Goal: Task Accomplishment & Management: Complete application form

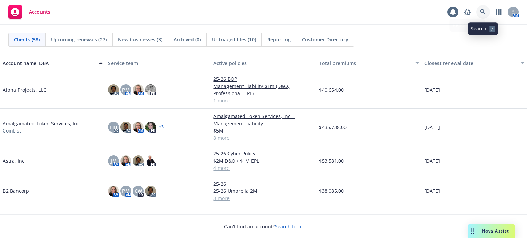
click at [482, 11] on icon at bounding box center [483, 12] width 6 height 6
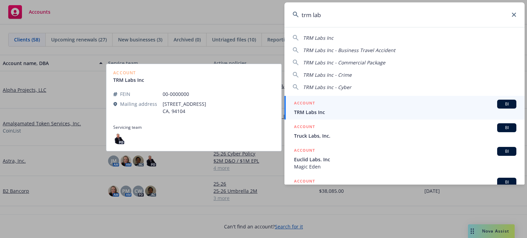
type input "trm lab"
click at [337, 110] on span "TRM Labs Inc" at bounding box center [405, 112] width 222 height 7
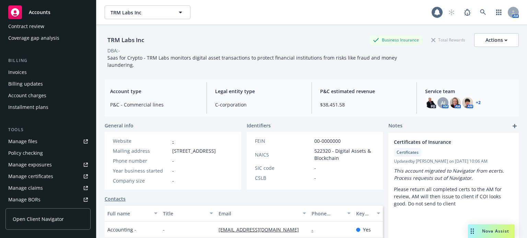
scroll to position [103, 0]
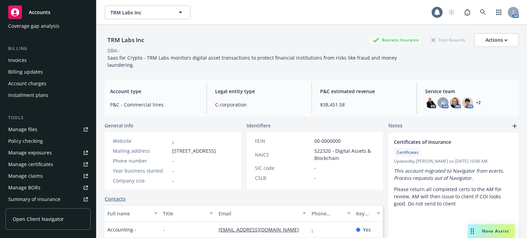
click at [31, 167] on div "Manage certificates" at bounding box center [30, 164] width 45 height 11
click at [45, 136] on div "Policy checking" at bounding box center [48, 141] width 80 height 11
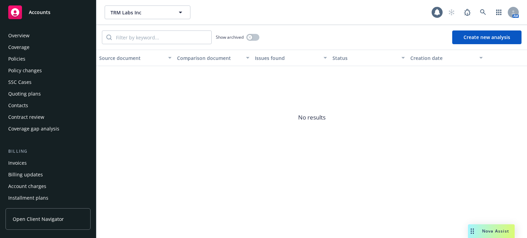
scroll to position [114, 0]
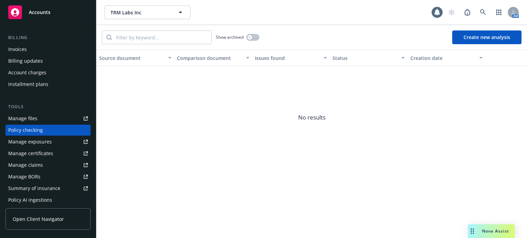
click at [28, 113] on div "Manage files" at bounding box center [22, 118] width 29 height 11
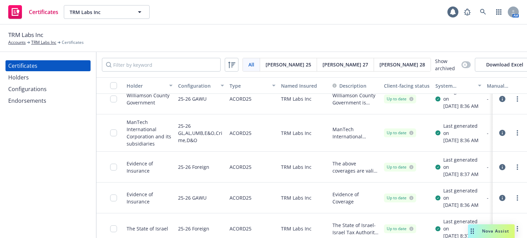
scroll to position [103, 0]
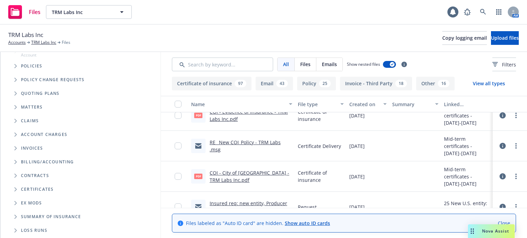
scroll to position [69, 0]
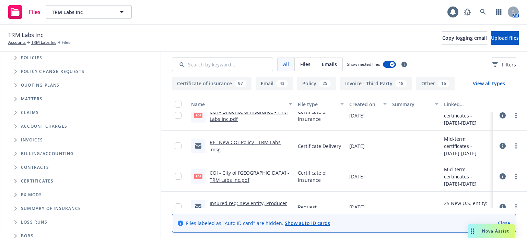
click at [16, 180] on icon "Folder Tree Example" at bounding box center [15, 181] width 3 height 4
click at [22, 195] on icon "Folder Tree Example" at bounding box center [21, 194] width 3 height 4
click at [37, 236] on link "2025-2026" at bounding box center [42, 234] width 33 height 7
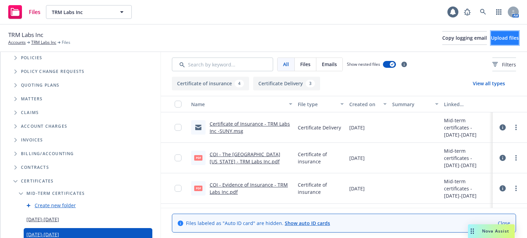
click at [491, 43] on button "Upload files" at bounding box center [505, 38] width 28 height 14
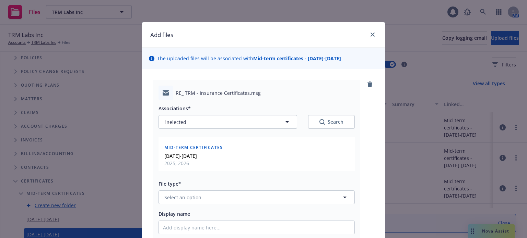
scroll to position [69, 0]
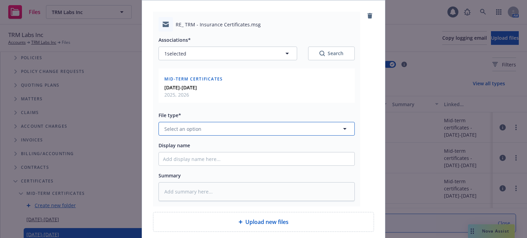
click at [209, 131] on button "Select an option" at bounding box center [256, 129] width 196 height 14
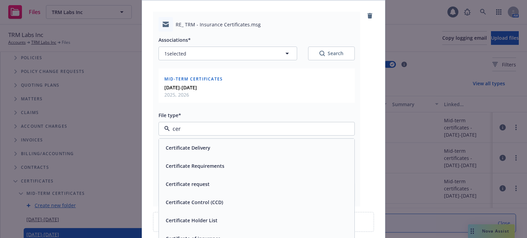
type input "cert"
click at [209, 152] on div "Certificate Delivery" at bounding box center [256, 148] width 187 height 10
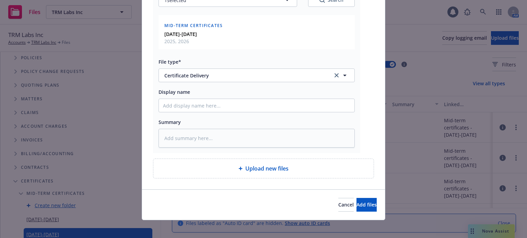
scroll to position [126, 0]
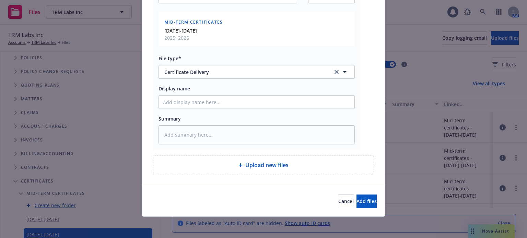
type textarea "x"
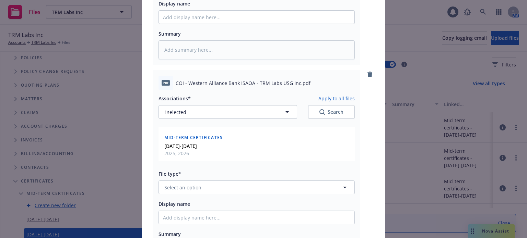
scroll to position [228, 0]
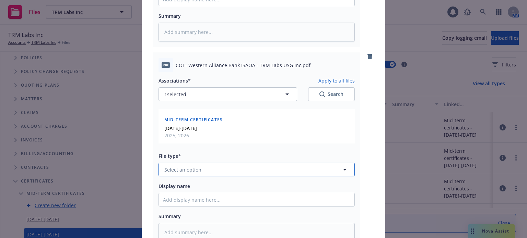
click at [209, 169] on button "Select an option" at bounding box center [256, 170] width 196 height 14
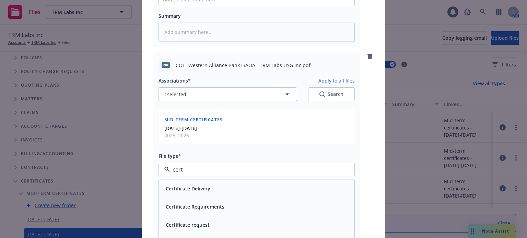
type input "certi"
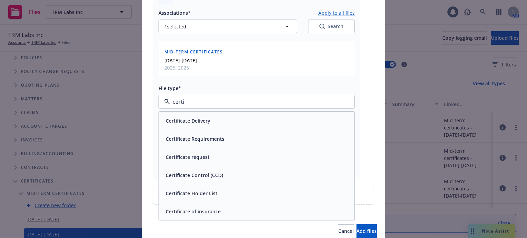
scroll to position [297, 0]
click at [197, 206] on div "Certificate of insurance" at bounding box center [192, 211] width 59 height 10
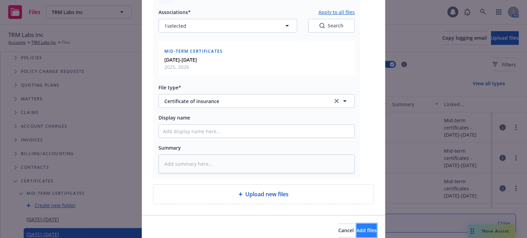
click at [365, 230] on button "Add files" at bounding box center [366, 231] width 20 height 14
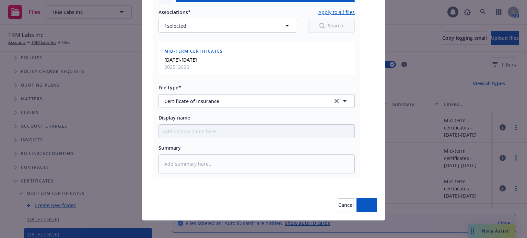
type textarea "x"
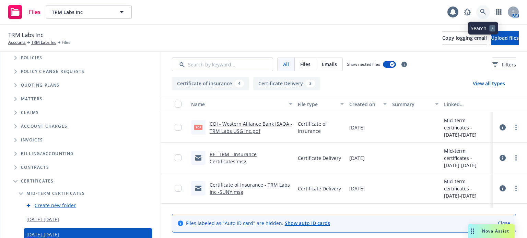
click at [480, 8] on link at bounding box center [483, 12] width 14 height 14
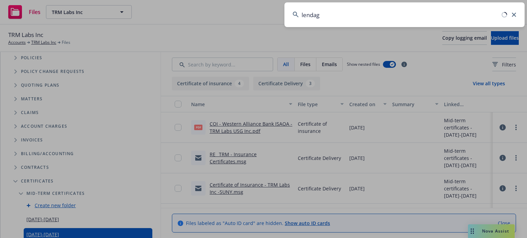
type input "lendage"
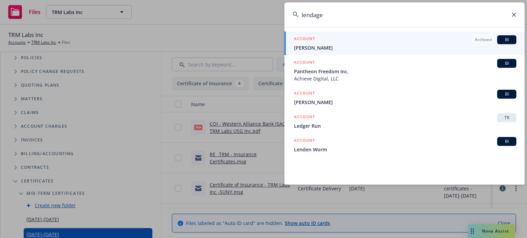
drag, startPoint x: 344, startPoint y: 22, endPoint x: 257, endPoint y: 21, distance: 87.8
click at [257, 21] on div "lendage ACCOUNT Archived BI Maryann Lendall ACCOUNT BI Pantheon Freedom Inc. Ac…" at bounding box center [263, 119] width 527 height 238
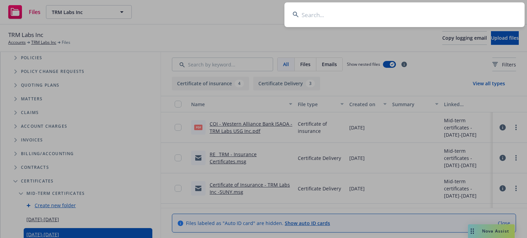
click at [374, 19] on input at bounding box center [404, 14] width 240 height 25
type input "achieve"
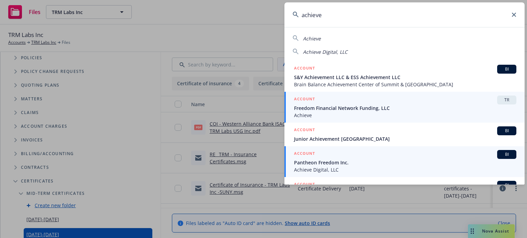
click at [324, 172] on span "Achieve Digital, LLC" at bounding box center [405, 169] width 222 height 7
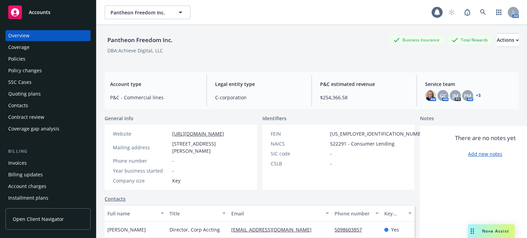
click at [48, 92] on div "Quoting plans" at bounding box center [48, 94] width 80 height 11
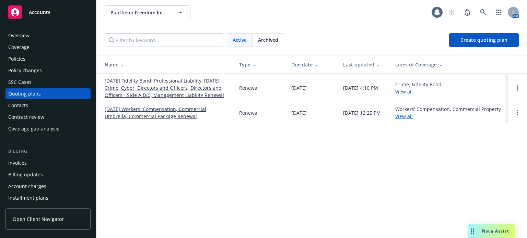
click at [152, 84] on link "08/31/25 Fidelity Bond, Professional Liability, 08/01/25 Crime, Cyber, Director…" at bounding box center [167, 88] width 124 height 22
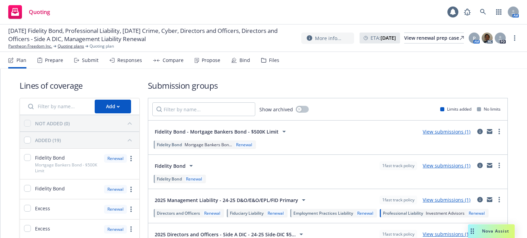
click at [458, 134] on link "View submissions (1)" at bounding box center [447, 132] width 48 height 7
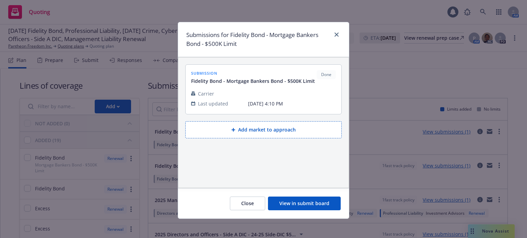
click at [303, 204] on button "View in submit board" at bounding box center [304, 204] width 73 height 14
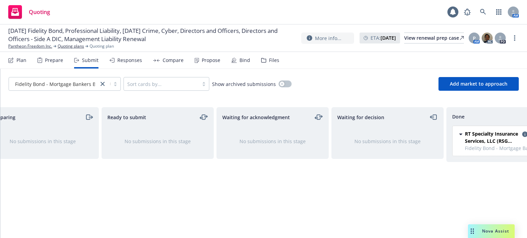
scroll to position [0, 62]
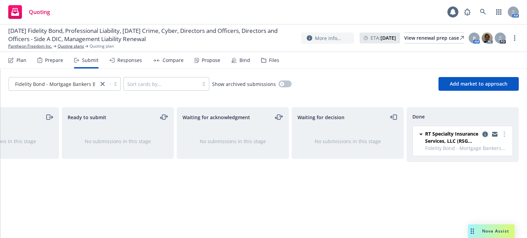
click at [485, 134] on icon "copy logging email" at bounding box center [484, 134] width 5 height 5
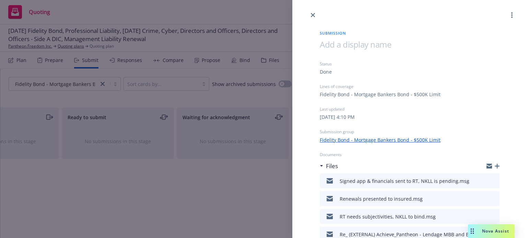
click at [495, 164] on icon "button" at bounding box center [497, 166] width 5 height 5
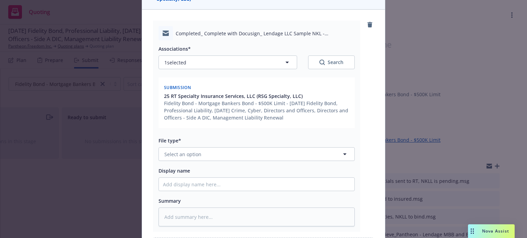
scroll to position [69, 0]
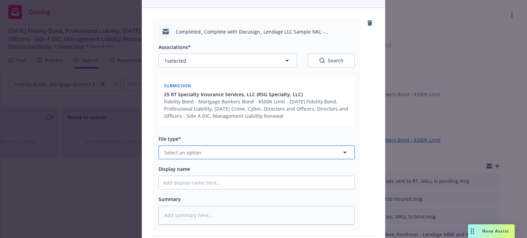
click at [198, 152] on button "Select an option" at bounding box center [256, 153] width 196 height 14
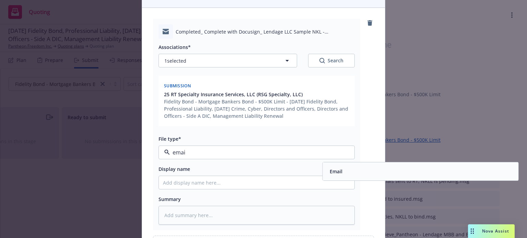
type input "email"
click at [386, 174] on div "Email" at bounding box center [420, 172] width 187 height 10
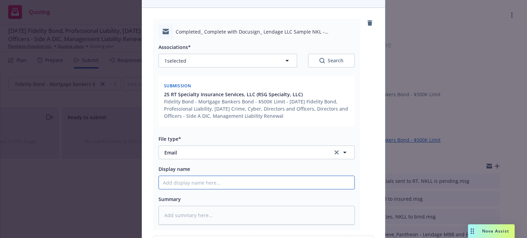
click at [245, 186] on input "Display name" at bounding box center [257, 182] width 196 height 13
type textarea "x"
type input "N"
type textarea "x"
type input "NK"
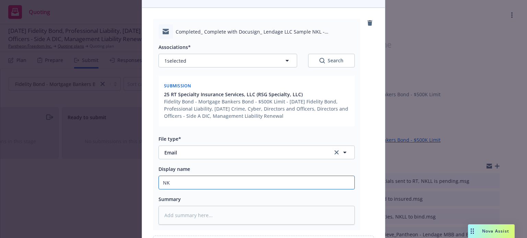
type textarea "x"
type input "NKL"
type textarea "x"
type input "NKLL"
type textarea "x"
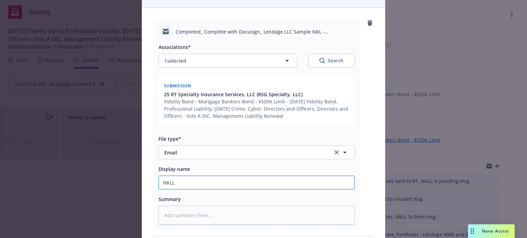
type input "NKLL s"
type textarea "x"
type input "NKLL se"
type textarea "x"
type input "NKLL sen"
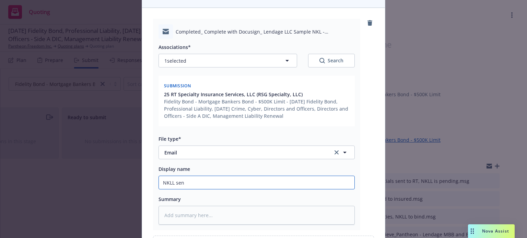
type textarea "x"
type input "NKLL sent"
type textarea "x"
type input "NKLL sent"
type textarea "x"
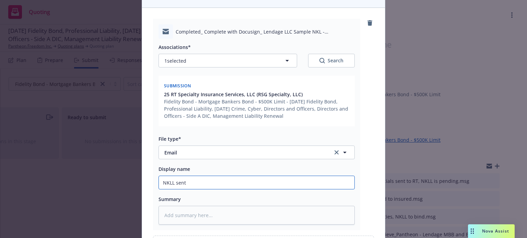
type input "NKLL sent t"
type textarea "x"
type input "NKLL sent to"
type textarea "x"
type input "NKLL sent to R"
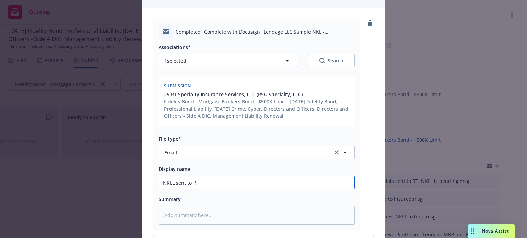
type textarea "x"
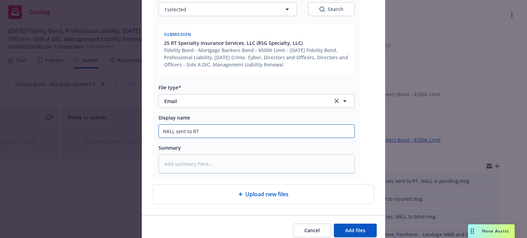
scroll to position [137, 0]
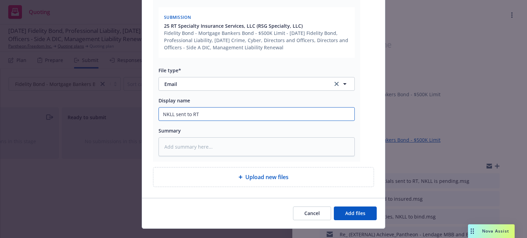
type input "NKLL sent to RT"
type textarea "x"
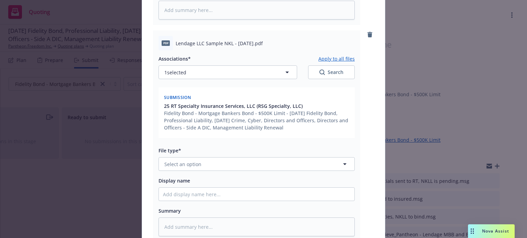
scroll to position [274, 0]
click at [195, 167] on span "Select an option" at bounding box center [182, 164] width 37 height 7
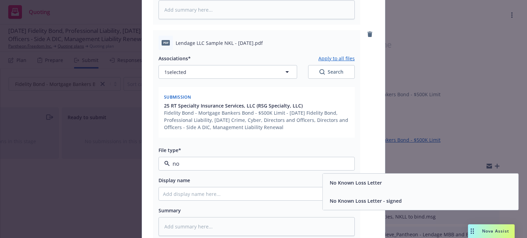
type input "no k"
click at [405, 206] on div "No Known Loss Letter - signed" at bounding box center [420, 201] width 187 height 10
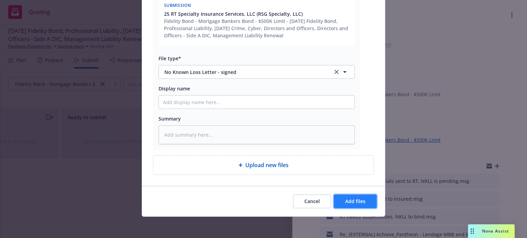
click at [363, 200] on button "Add files" at bounding box center [355, 202] width 43 height 14
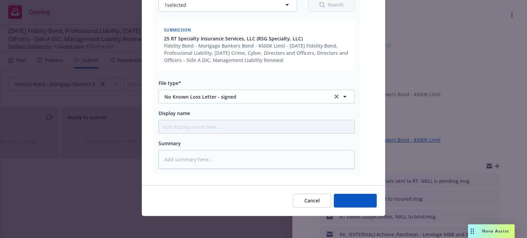
scroll to position [341, 0]
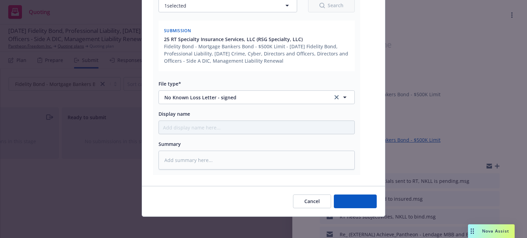
type textarea "x"
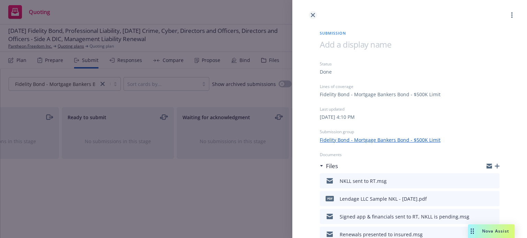
click at [312, 13] on link "close" at bounding box center [313, 15] width 8 height 8
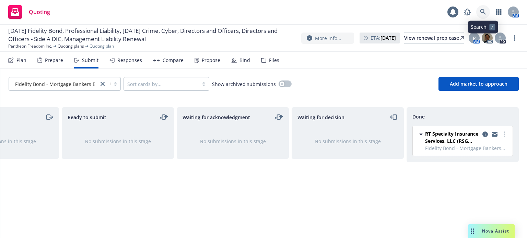
click at [483, 9] on icon at bounding box center [483, 12] width 6 height 6
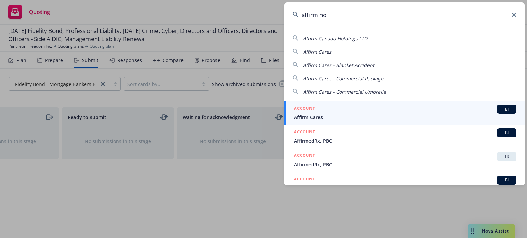
type input "affirm hol"
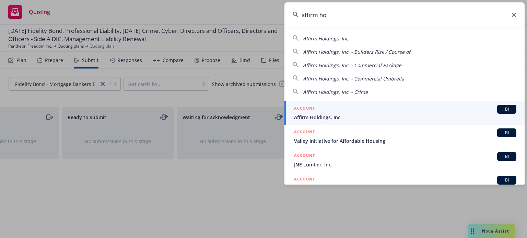
click at [322, 114] on span "Affirm Holdings, Inc." at bounding box center [405, 117] width 222 height 7
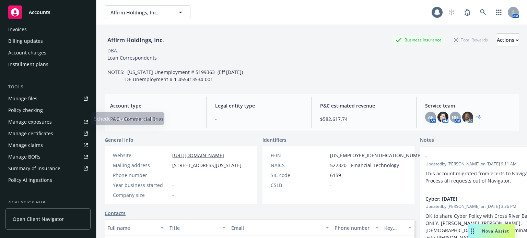
scroll to position [137, 0]
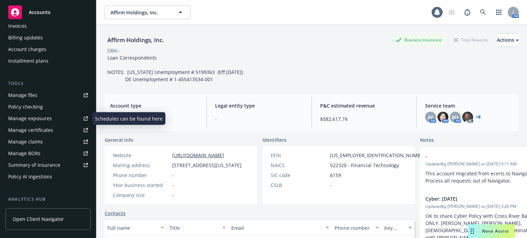
click at [23, 96] on div "Manage files" at bounding box center [22, 95] width 29 height 11
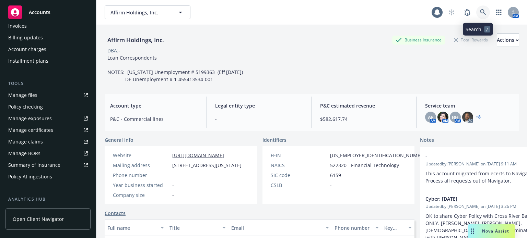
click at [480, 12] on icon at bounding box center [483, 12] width 6 height 6
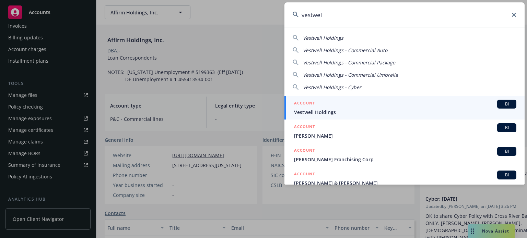
type input "vestwel"
click at [323, 106] on div "ACCOUNT BI" at bounding box center [405, 104] width 222 height 9
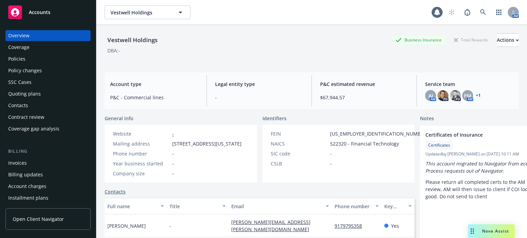
click at [30, 72] on div "Policy changes" at bounding box center [25, 70] width 34 height 11
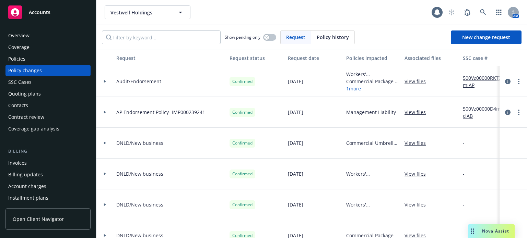
click at [37, 93] on div "Quoting plans" at bounding box center [24, 94] width 33 height 11
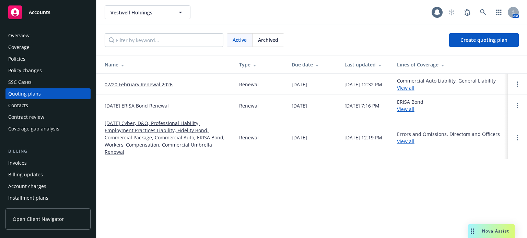
click at [31, 72] on div "Policy changes" at bounding box center [25, 70] width 34 height 11
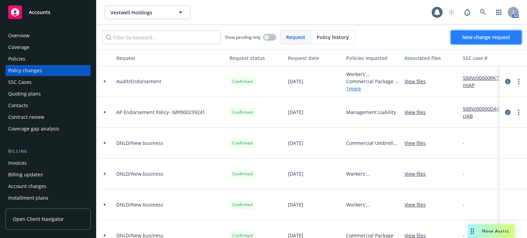
click at [498, 35] on span "New change request" at bounding box center [486, 37] width 48 height 7
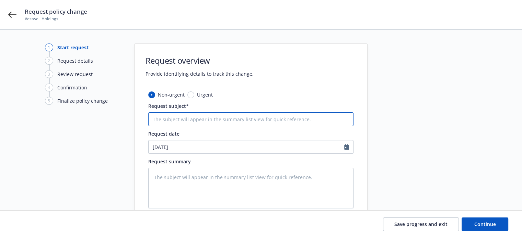
click at [180, 119] on input "Request subject*" at bounding box center [250, 120] width 205 height 14
type textarea "x"
type input "T"
type textarea "x"
type input "TC"
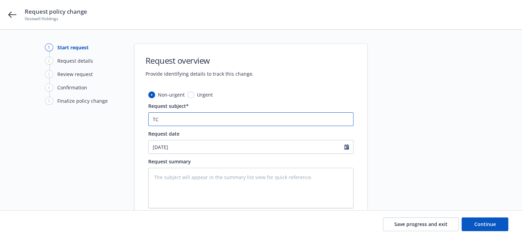
type textarea "x"
type input "TCP"
type textarea "x"
type input "TCPA"
type textarea "x"
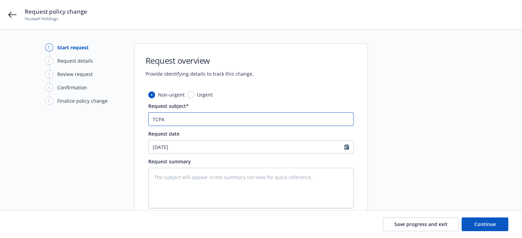
type input "TCPA"
type textarea "x"
type input "TCPA c"
type textarea "x"
type input "TCPA co"
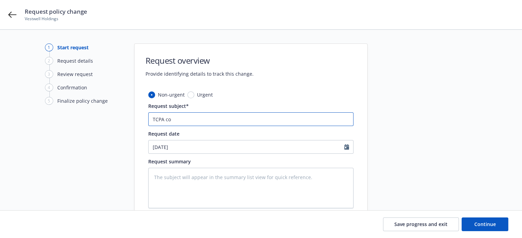
type textarea "x"
type input "TCPA cov"
type textarea "x"
type input "TCPA cove"
type textarea "x"
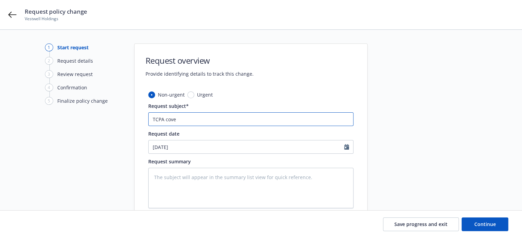
type input "TCPA cover"
type textarea "x"
type input "TCPA covera"
type textarea "x"
type input "TCPA coverag"
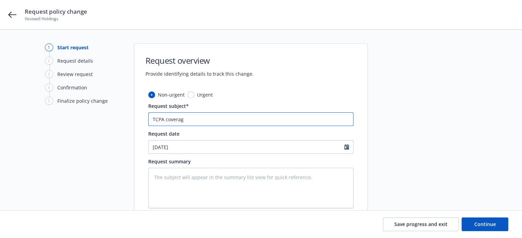
type textarea "x"
drag, startPoint x: 211, startPoint y: 115, endPoint x: 83, endPoint y: 108, distance: 128.9
click at [83, 109] on div "1 Start request 2 Request details 3 Review request 4 Confirmation 5 Finalize po…" at bounding box center [260, 150] width 505 height 213
type input "TCPA coverage"
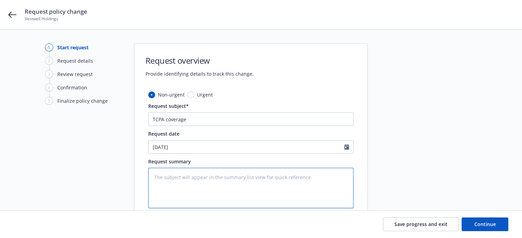
click at [165, 186] on textarea at bounding box center [250, 188] width 205 height 40
paste textarea "TCPA coverage"
type textarea "x"
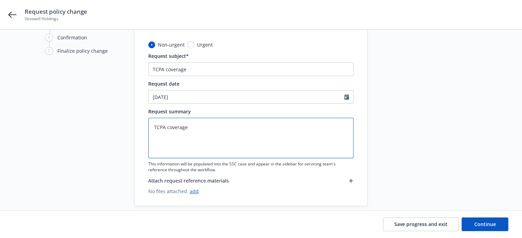
scroll to position [59, 0]
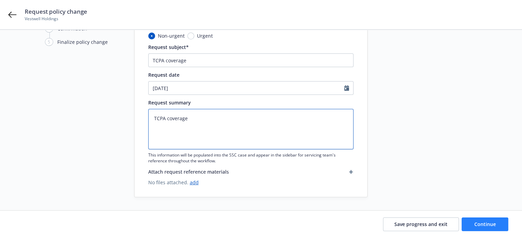
type textarea "TCPA coverage"
click at [473, 225] on button "Continue" at bounding box center [484, 225] width 47 height 14
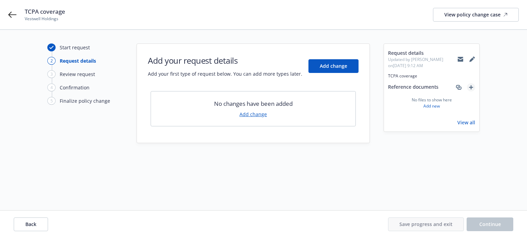
click at [472, 87] on icon "add" at bounding box center [471, 87] width 4 height 4
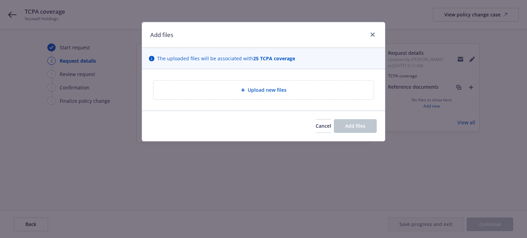
type textarea "x"
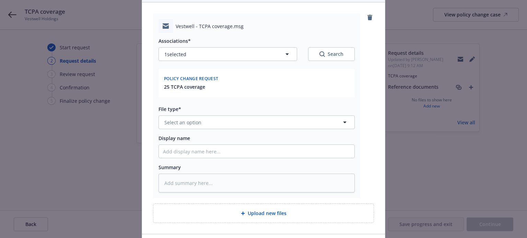
scroll to position [69, 0]
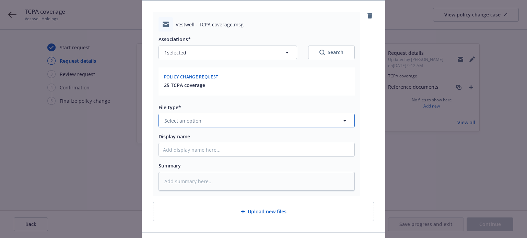
click at [191, 119] on span "Select an option" at bounding box center [182, 120] width 37 height 7
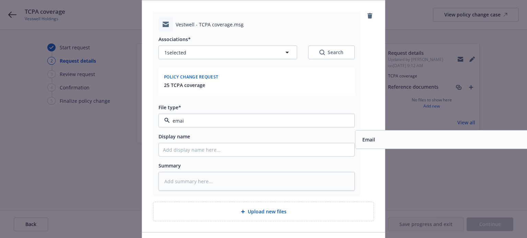
type input "email"
click at [387, 140] on div "Email" at bounding box center [453, 140] width 187 height 10
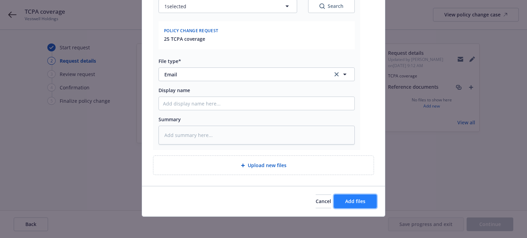
click at [345, 201] on span "Add files" at bounding box center [355, 201] width 20 height 7
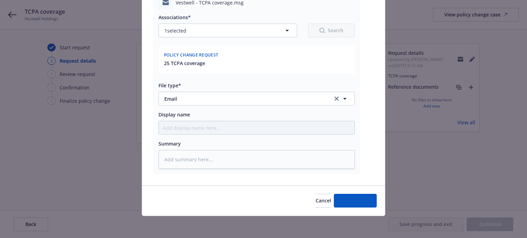
scroll to position [90, 0]
type textarea "x"
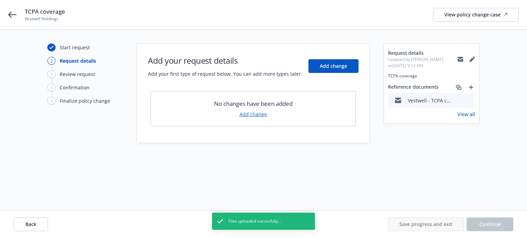
click at [257, 114] on link "Add change" at bounding box center [252, 114] width 27 height 7
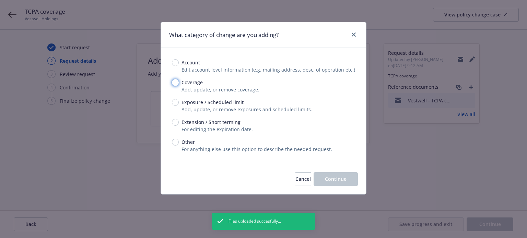
drag, startPoint x: 176, startPoint y: 82, endPoint x: 186, endPoint y: 98, distance: 19.0
click at [176, 82] on input "Coverage" at bounding box center [175, 82] width 7 height 7
radio input "true"
click at [336, 179] on span "Continue" at bounding box center [336, 179] width 22 height 7
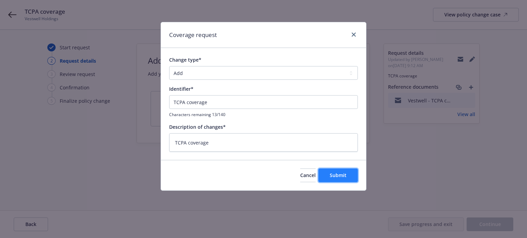
click at [337, 172] on span "Submit" at bounding box center [338, 175] width 17 height 7
type textarea "x"
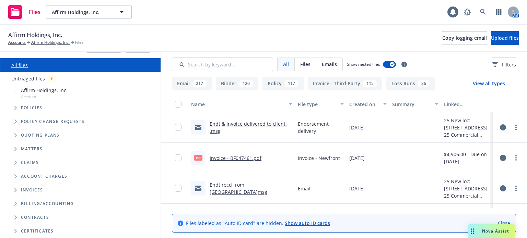
scroll to position [34, 0]
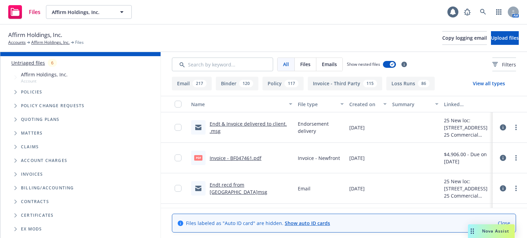
click at [16, 215] on icon "Folder Tree Example" at bounding box center [15, 216] width 3 height 4
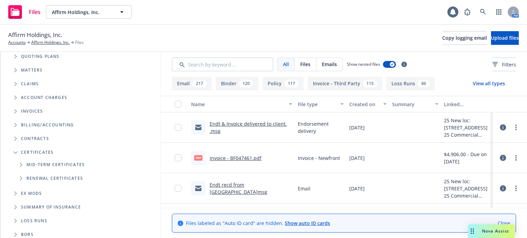
scroll to position [101, 0]
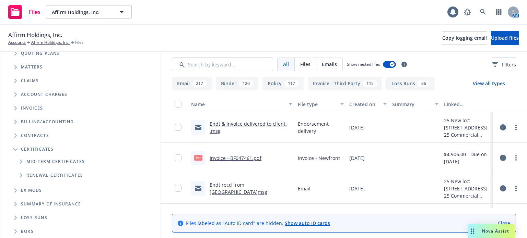
click at [22, 162] on icon "Folder Tree Example" at bounding box center [21, 162] width 3 height 4
click at [38, 189] on link "[DATE]-[DATE] COIs" at bounding box center [48, 187] width 45 height 7
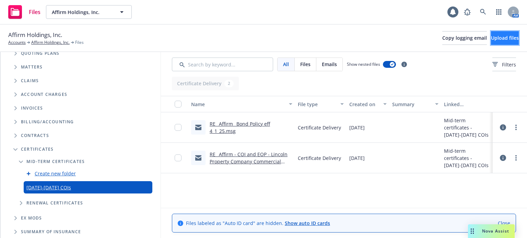
click at [496, 35] on span "Upload files" at bounding box center [505, 38] width 28 height 7
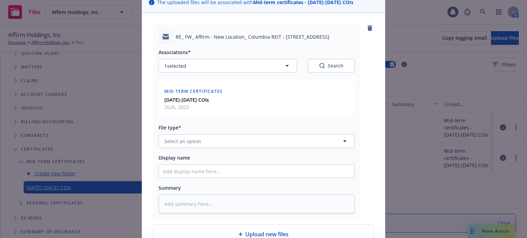
scroll to position [69, 0]
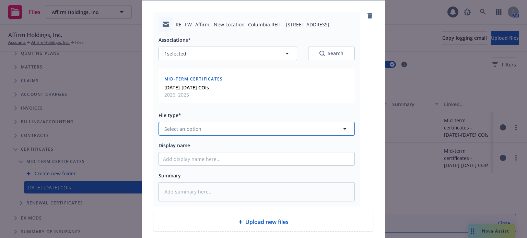
click at [198, 129] on button "Select an option" at bounding box center [256, 129] width 196 height 14
type input "cert"
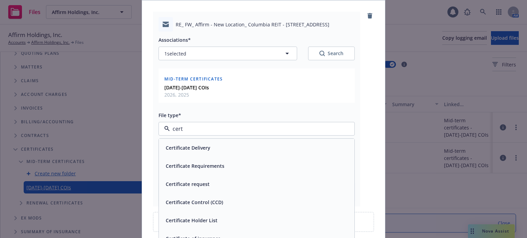
click at [204, 150] on span "Certificate Delivery" at bounding box center [188, 147] width 45 height 7
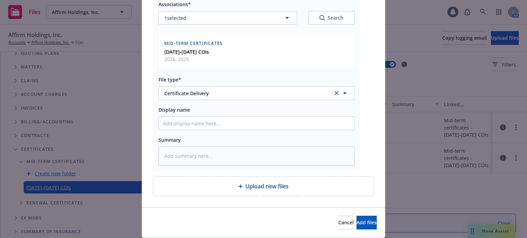
scroll to position [126, 0]
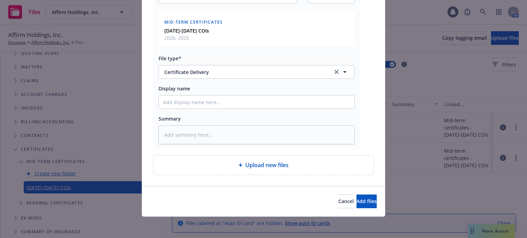
type textarea "x"
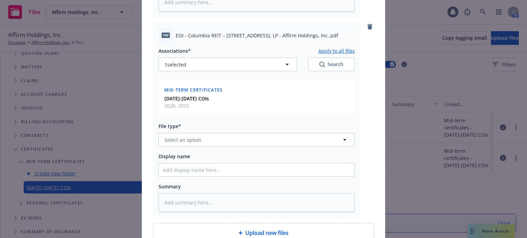
scroll to position [263, 0]
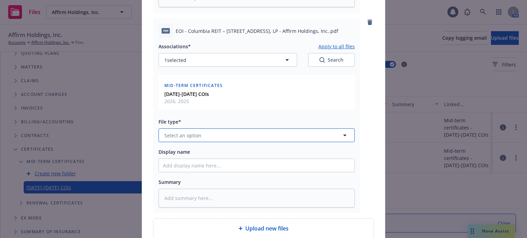
click at [197, 138] on span "Select an option" at bounding box center [182, 135] width 37 height 7
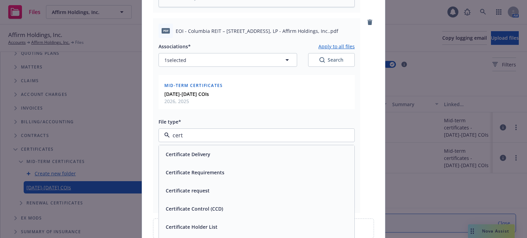
type input "certi"
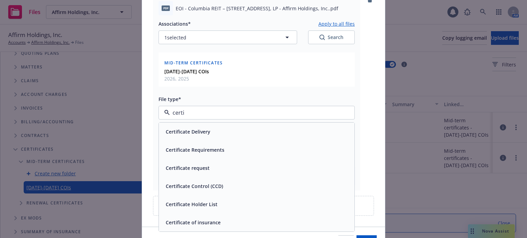
scroll to position [297, 0]
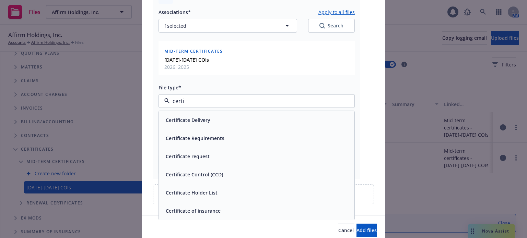
click at [202, 211] on span "Certificate of insurance" at bounding box center [193, 211] width 55 height 7
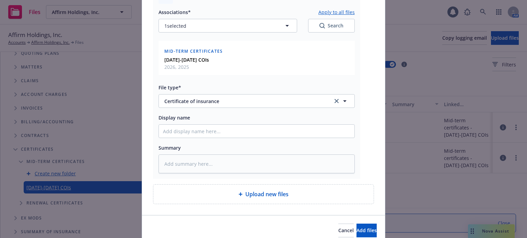
scroll to position [326, 0]
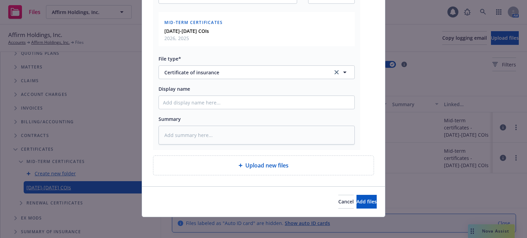
type textarea "x"
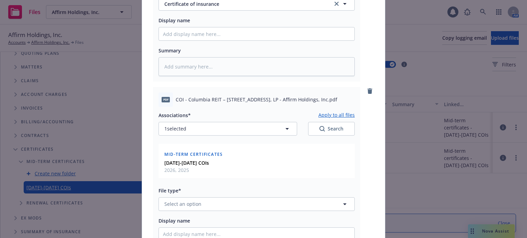
scroll to position [429, 0]
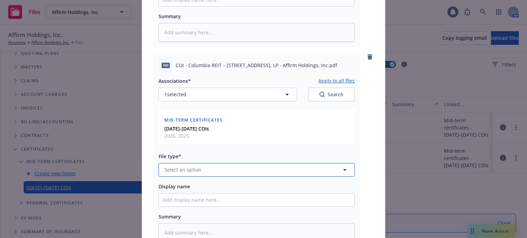
click at [198, 172] on button "Select an option" at bounding box center [256, 170] width 196 height 14
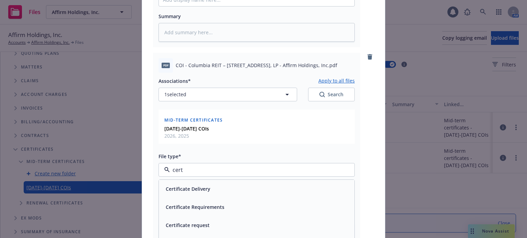
type input "certi"
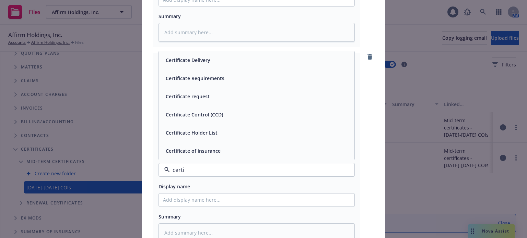
scroll to position [526, 0]
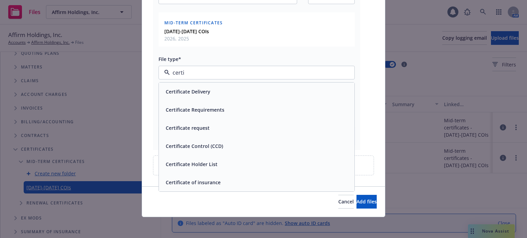
click at [199, 185] on span "Certificate of insurance" at bounding box center [193, 182] width 55 height 7
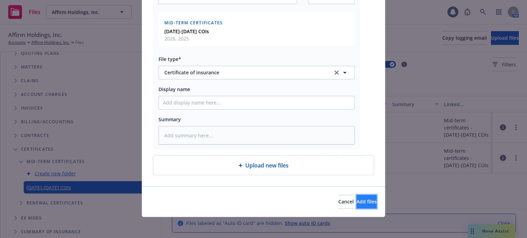
click at [362, 201] on span "Add files" at bounding box center [366, 202] width 20 height 7
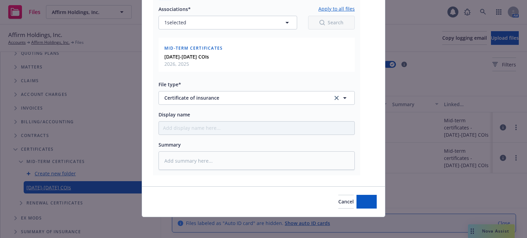
type textarea "x"
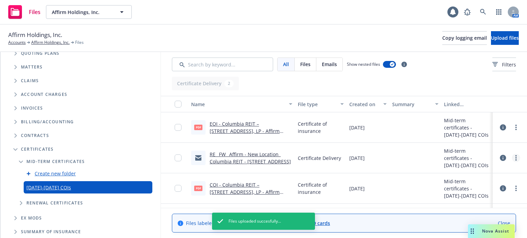
click at [512, 159] on link "more" at bounding box center [516, 158] width 8 height 8
click at [473, 172] on link "Archive" at bounding box center [480, 172] width 68 height 14
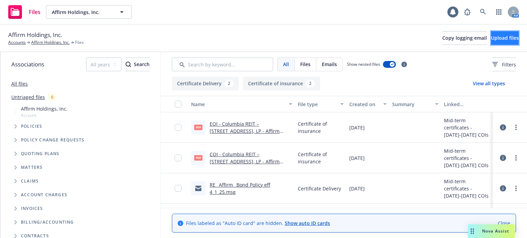
click at [498, 39] on span "Upload files" at bounding box center [505, 38] width 28 height 7
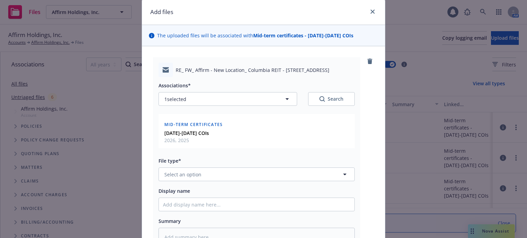
scroll to position [34, 0]
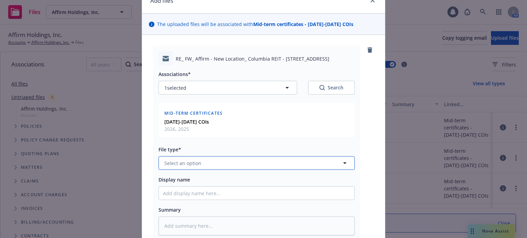
click at [189, 158] on button "Select an option" at bounding box center [256, 163] width 196 height 14
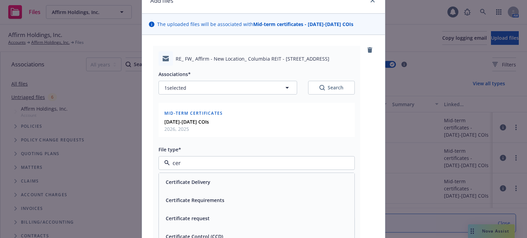
type input "cert"
click at [193, 181] on span "Certificate Delivery" at bounding box center [188, 182] width 45 height 7
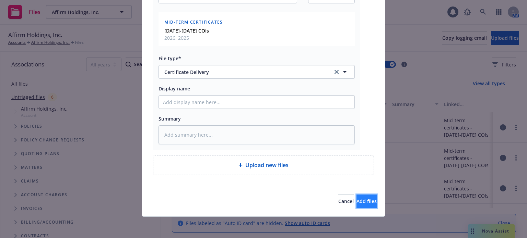
click at [356, 200] on span "Add files" at bounding box center [366, 201] width 20 height 7
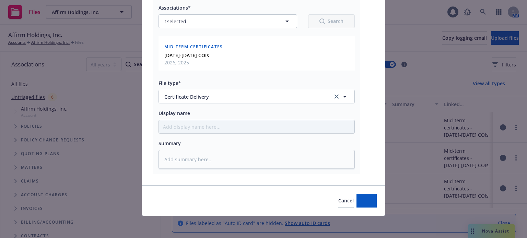
scroll to position [100, 0]
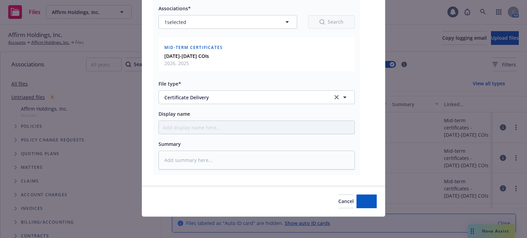
type textarea "x"
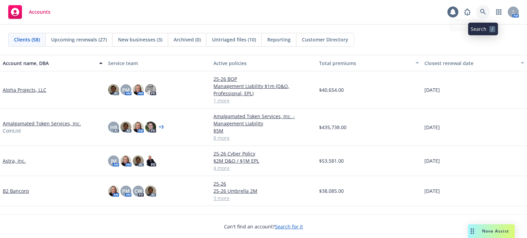
click at [485, 11] on icon at bounding box center [483, 12] width 6 height 6
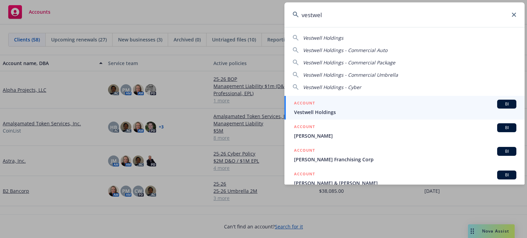
type input "vestwel"
click at [327, 114] on span "Vestwell Holdings" at bounding box center [405, 112] width 222 height 7
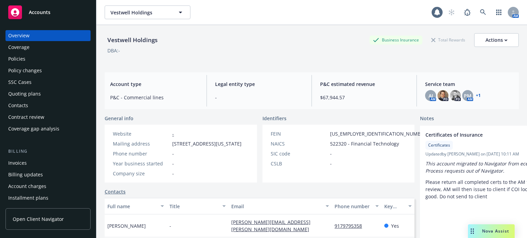
click at [33, 69] on div "Policy changes" at bounding box center [25, 70] width 34 height 11
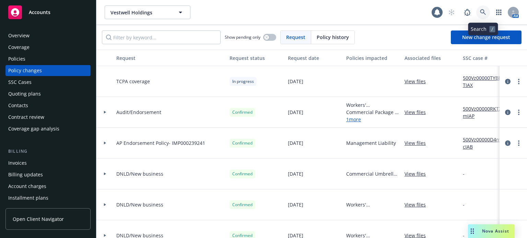
click at [480, 11] on icon at bounding box center [483, 12] width 6 height 6
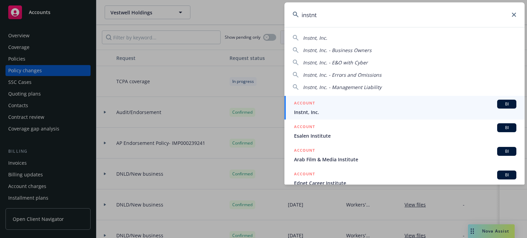
type input "instnt"
click at [324, 110] on span "Instnt, Inc." at bounding box center [405, 112] width 222 height 7
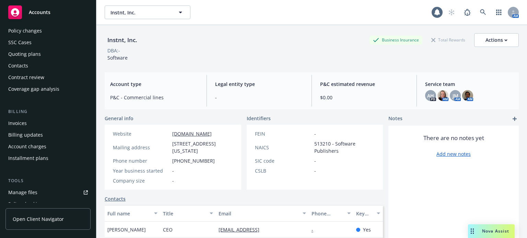
scroll to position [172, 0]
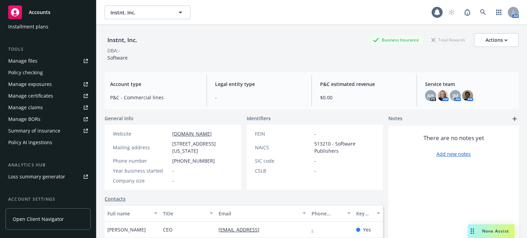
click at [42, 63] on link "Manage files" at bounding box center [47, 61] width 85 height 11
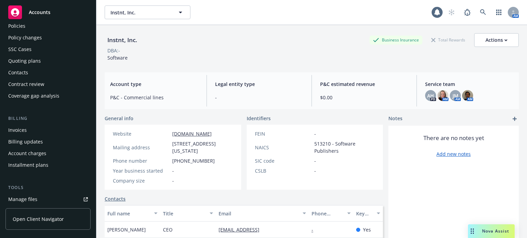
scroll to position [0, 0]
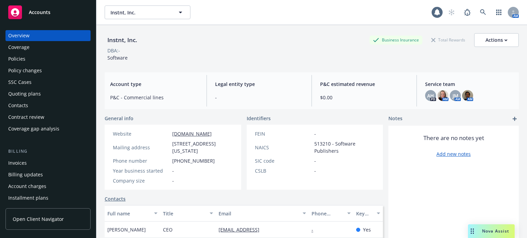
click at [44, 61] on div "Policies" at bounding box center [48, 59] width 80 height 11
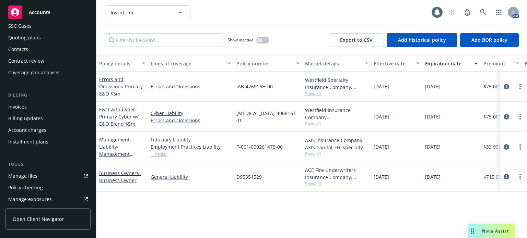
scroll to position [69, 0]
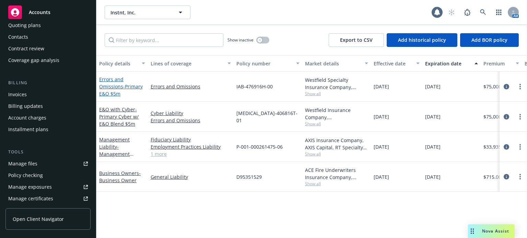
click at [117, 86] on link "Errors and Omissions - Primary E&O $5m" at bounding box center [121, 86] width 44 height 21
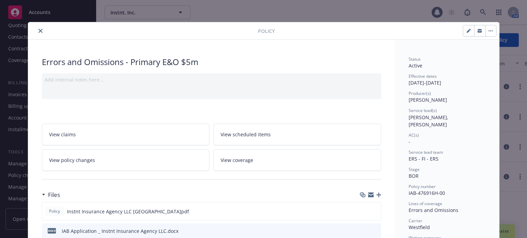
scroll to position [69, 0]
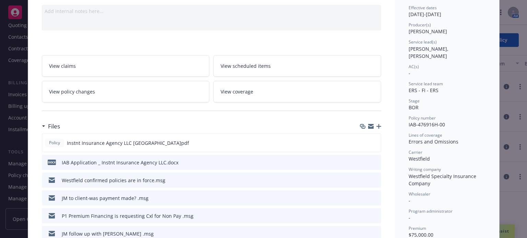
click at [376, 128] on icon "button" at bounding box center [378, 126] width 5 height 5
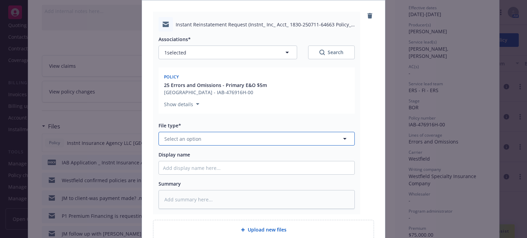
click at [188, 141] on span "Select an option" at bounding box center [182, 139] width 37 height 7
type input "rein"
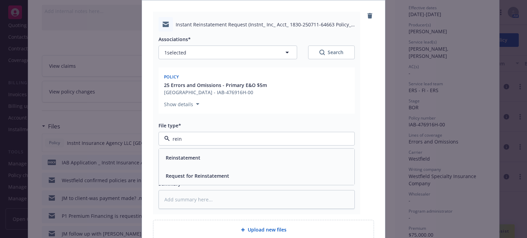
click at [190, 176] on span "Request for Reinstatement" at bounding box center [197, 176] width 63 height 7
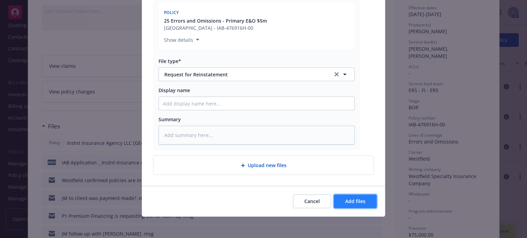
click at [363, 202] on button "Add files" at bounding box center [355, 202] width 43 height 14
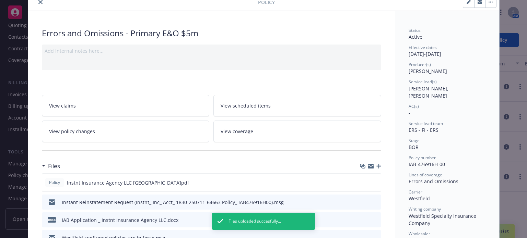
scroll to position [0, 0]
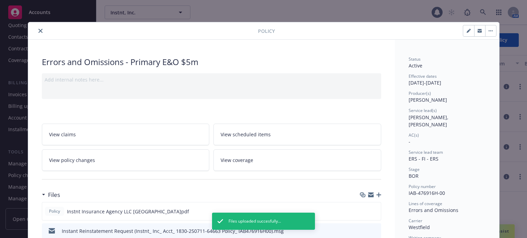
click at [38, 30] on icon "close" at bounding box center [40, 31] width 4 height 4
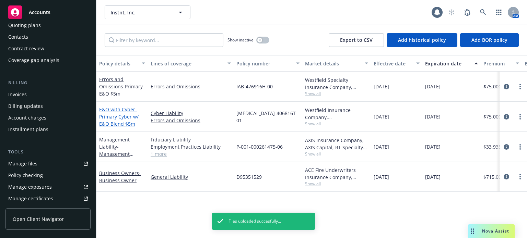
click at [114, 119] on span "- Primary Cyber w/ E&O Blend $5m" at bounding box center [118, 116] width 39 height 21
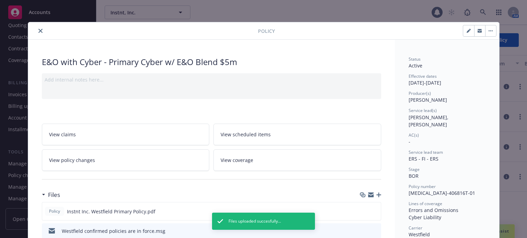
click at [376, 193] on icon "button" at bounding box center [378, 195] width 5 height 5
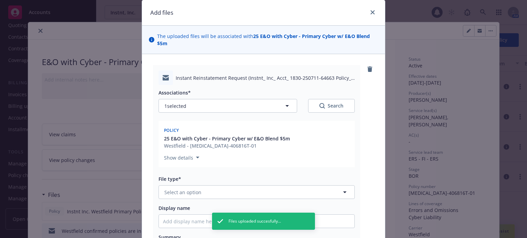
scroll to position [34, 0]
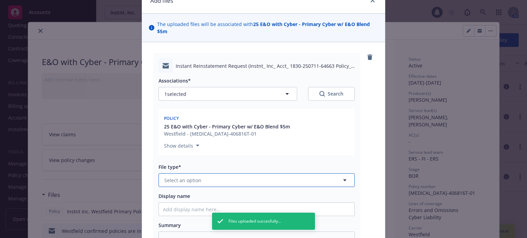
click at [188, 177] on span "Select an option" at bounding box center [182, 180] width 37 height 7
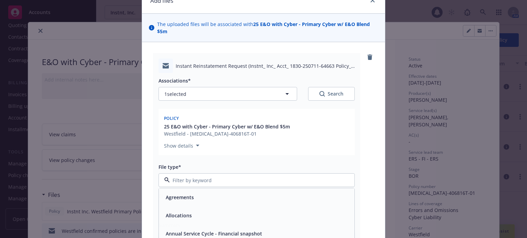
type textarea "x"
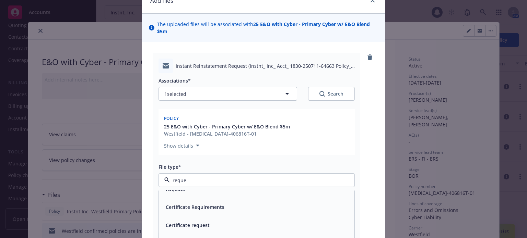
scroll to position [0, 0]
type input "request"
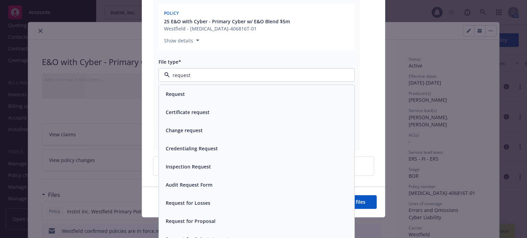
scroll to position [143, 0]
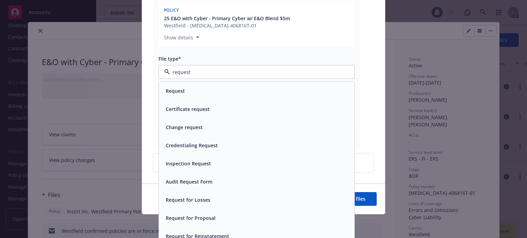
click at [207, 233] on span "Request for Reinstatement" at bounding box center [197, 236] width 63 height 7
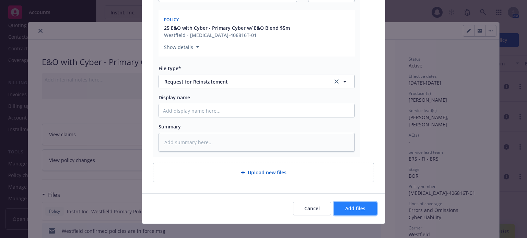
click at [353, 206] on span "Add files" at bounding box center [355, 209] width 20 height 7
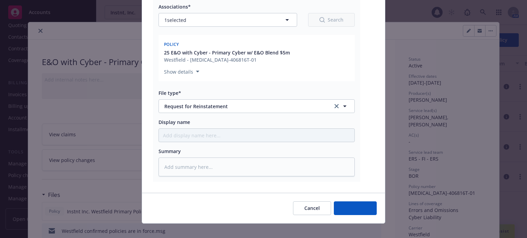
type textarea "x"
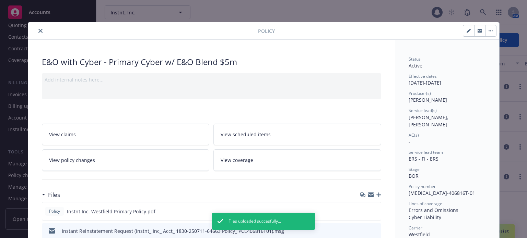
click at [40, 33] on button "close" at bounding box center [40, 31] width 8 height 8
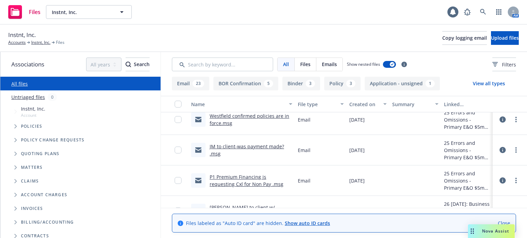
scroll to position [103, 0]
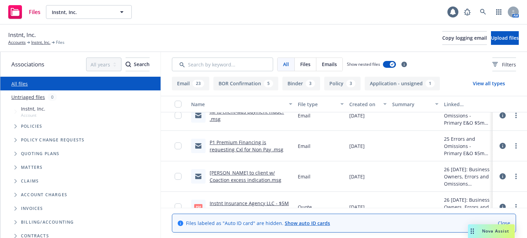
click at [212, 140] on link "P1 Premium Financing is requesting Cxl for Non Pay .msg" at bounding box center [247, 146] width 74 height 14
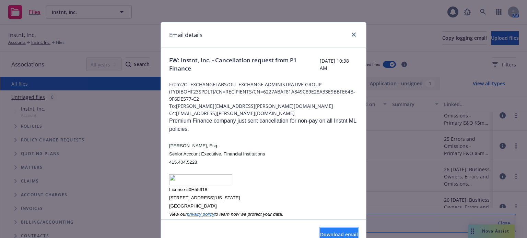
click at [321, 230] on button "Download email" at bounding box center [339, 235] width 38 height 14
click at [353, 34] on icon "close" at bounding box center [354, 35] width 4 height 4
